Goal: Ask a question

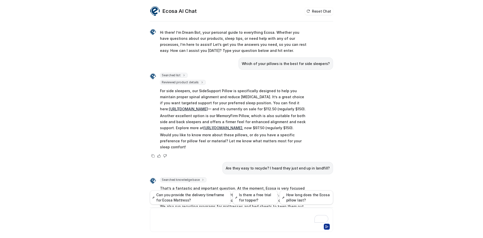
scroll to position [318, 0]
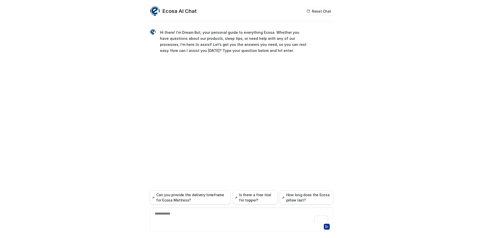
click at [176, 224] on div at bounding box center [241, 225] width 181 height 7
click at [181, 213] on div "To enrich screen reader interactions, please activate Accessibility in Grammarl…" at bounding box center [241, 217] width 181 height 12
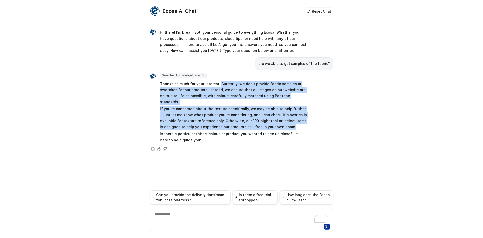
drag, startPoint x: 218, startPoint y: 85, endPoint x: 264, endPoint y: 120, distance: 57.3
click at [264, 120] on span "Thanks so much for your interest! Currently, we don’t provide fabric samples or…" at bounding box center [233, 112] width 147 height 64
copy span "Currently, we don’t provide fabric samples or swatches for our products. Instea…"
click at [233, 93] on p "Thanks so much for your interest! Currently, we don’t provide fabric samples or…" at bounding box center [233, 93] width 147 height 24
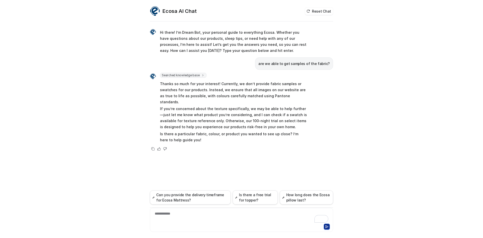
click at [208, 213] on div "**********" at bounding box center [241, 217] width 181 height 12
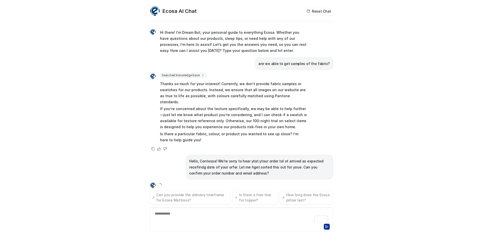
click at [249, 166] on p "Hello, Contessa! We're sorry to hear ytat ytour order tol ot arrived as expecte…" at bounding box center [259, 167] width 141 height 18
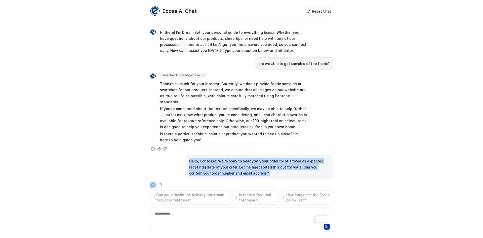
click at [249, 166] on p "Hello, Contessa! We're sorry to hear ytat ytour order tol ot arrived as expecte…" at bounding box center [259, 167] width 141 height 18
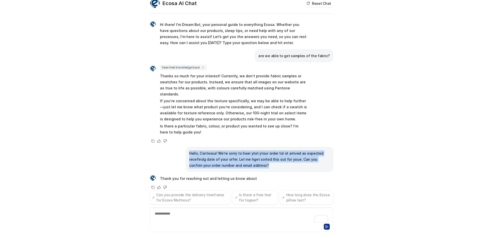
copy span "Hello, Contessa! We're sorry to hear ytat ytour order tol ot arrived as expecte…"
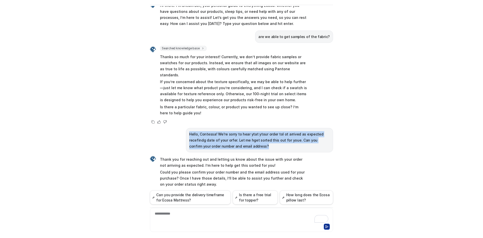
scroll to position [16, 0]
